Goal: Transaction & Acquisition: Purchase product/service

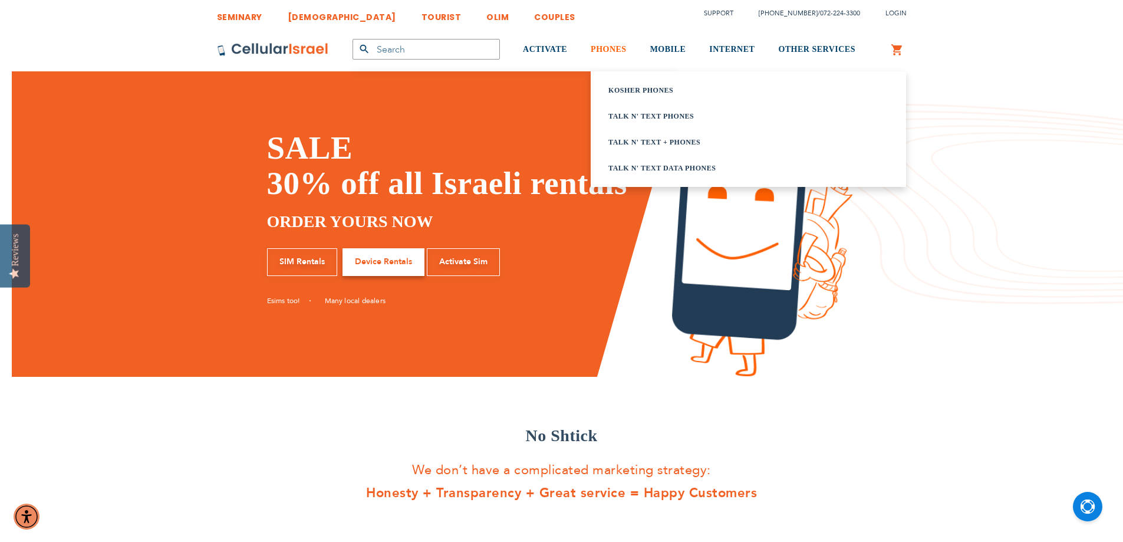
click at [613, 48] on span "PHONES" at bounding box center [608, 49] width 36 height 9
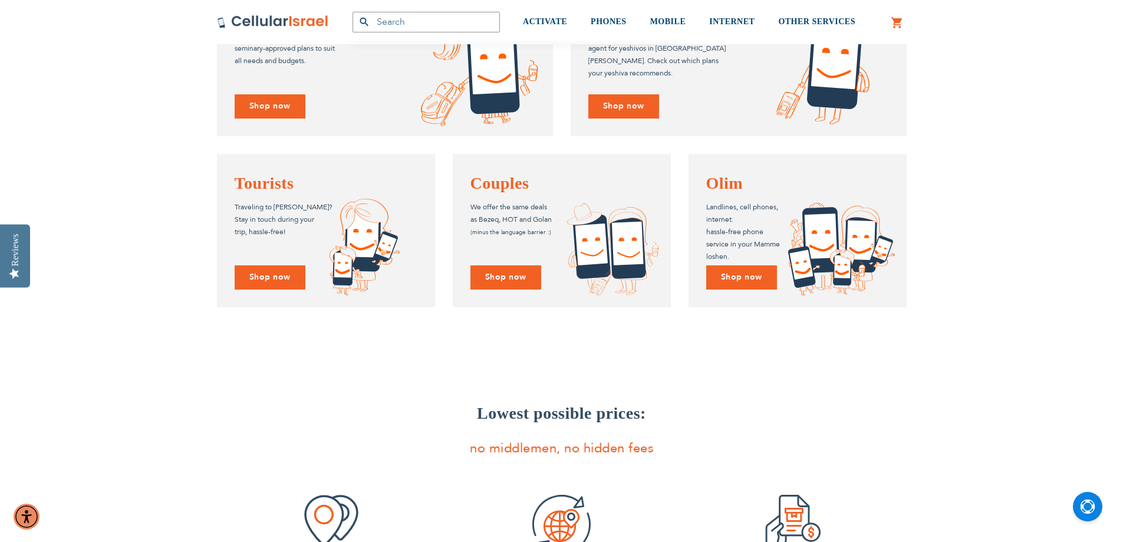
scroll to position [887, 0]
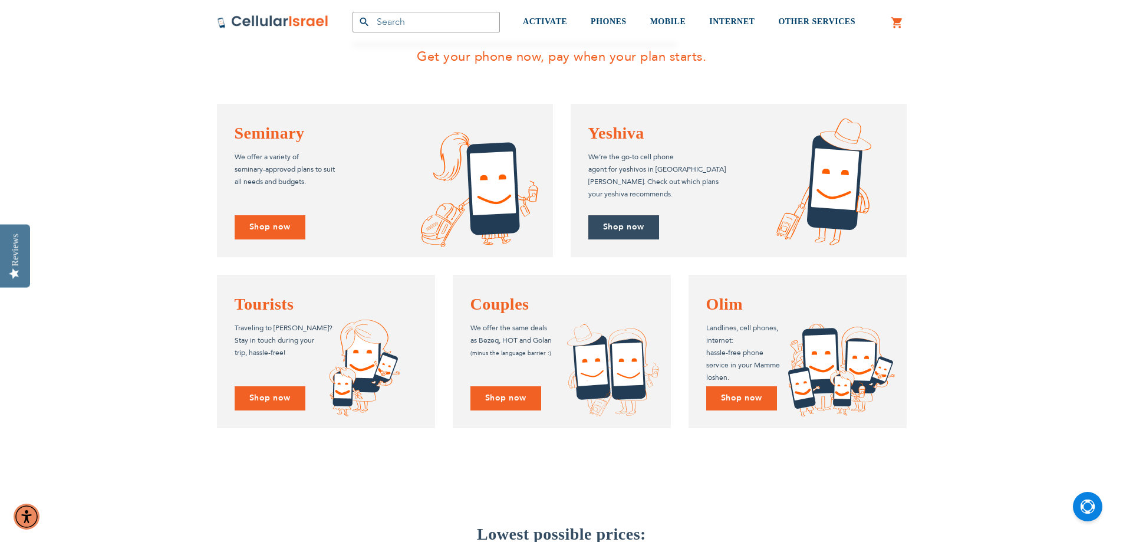
click at [621, 229] on link "Shop now" at bounding box center [623, 227] width 71 height 24
